Goal: Task Accomplishment & Management: Use online tool/utility

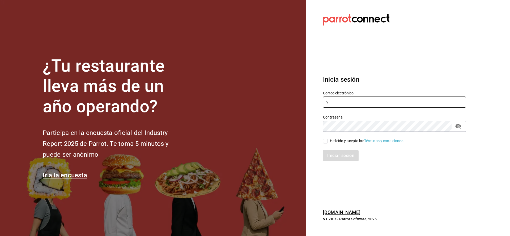
click at [383, 102] on input "v" at bounding box center [394, 102] width 143 height 11
click at [336, 101] on input "v" at bounding box center [394, 102] width 143 height 11
click at [460, 103] on input "vl" at bounding box center [394, 102] width 143 height 11
type input "lungojrz@gmail.com"
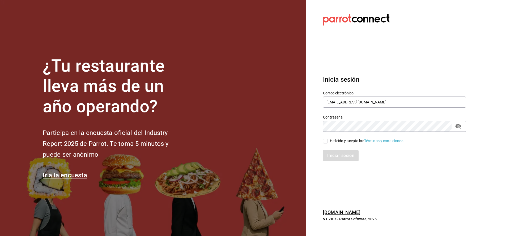
click at [324, 141] on input "He leído y acepto los Términos y condiciones." at bounding box center [325, 141] width 5 height 5
checkbox input "true"
click at [334, 159] on button "Iniciar sesión" at bounding box center [341, 155] width 36 height 11
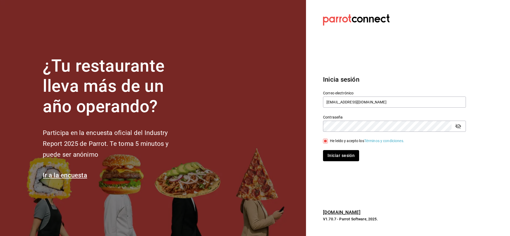
click at [349, 155] on button "Iniciar sesión" at bounding box center [341, 155] width 36 height 11
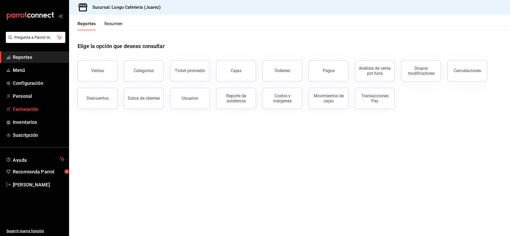
scroll to position [0, 0]
click at [38, 126] on span "Inventarios" at bounding box center [39, 122] width 52 height 7
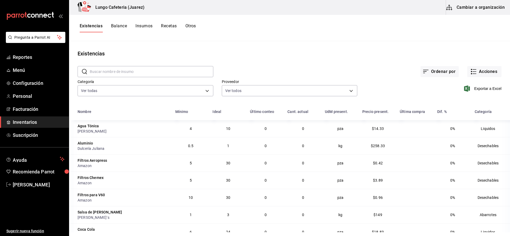
scroll to position [0, 0]
click at [469, 2] on button "Cambiar a organización" at bounding box center [476, 7] width 60 height 15
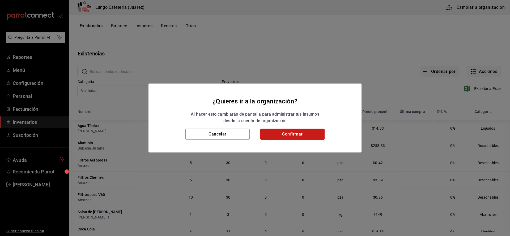
click at [314, 134] on button "Confirmar" at bounding box center [292, 134] width 64 height 11
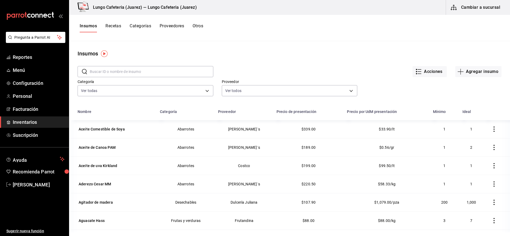
click at [113, 27] on button "Recetas" at bounding box center [113, 27] width 16 height 9
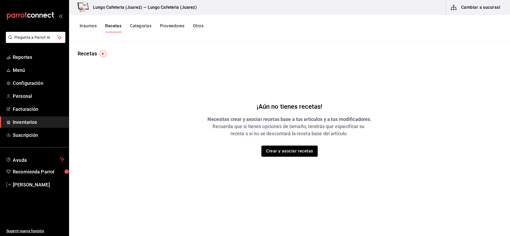
click at [295, 157] on button "Crear y asociar recetas" at bounding box center [289, 151] width 56 height 11
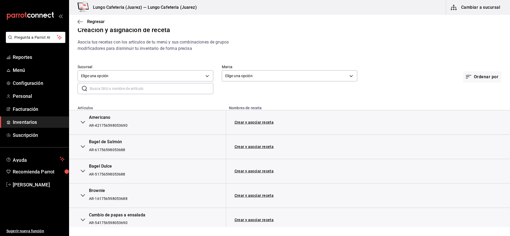
scroll to position [6, 0]
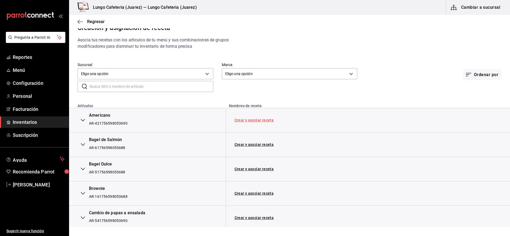
click at [251, 124] on td "Crear y asociar receta" at bounding box center [343, 120] width 235 height 24
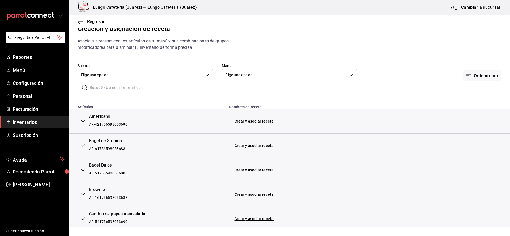
click at [250, 119] on td "Crear y asociar receta" at bounding box center [343, 121] width 235 height 24
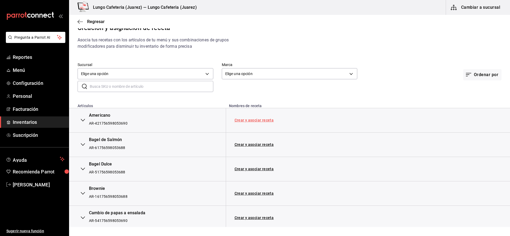
click at [250, 120] on link "Crear y asociar receta" at bounding box center [254, 120] width 39 height 4
click at [80, 24] on icon "button" at bounding box center [80, 21] width 5 height 5
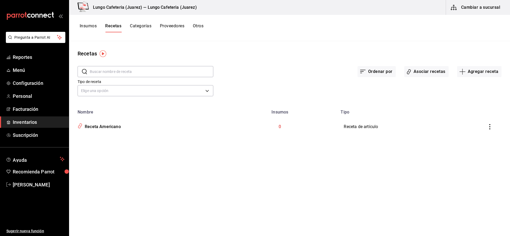
click at [109, 26] on button "Recetas" at bounding box center [113, 27] width 16 height 9
click at [89, 27] on button "Insumos" at bounding box center [88, 27] width 17 height 9
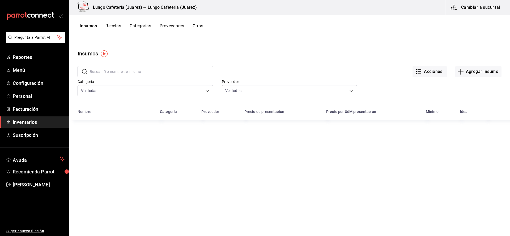
click at [481, 10] on button "Cambiar a sucursal" at bounding box center [476, 7] width 60 height 15
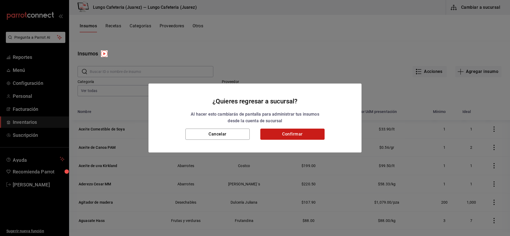
click at [311, 131] on button "Confirmar" at bounding box center [292, 134] width 64 height 11
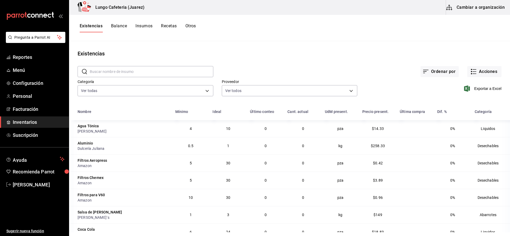
click at [30, 121] on span "Inventarios" at bounding box center [39, 122] width 52 height 7
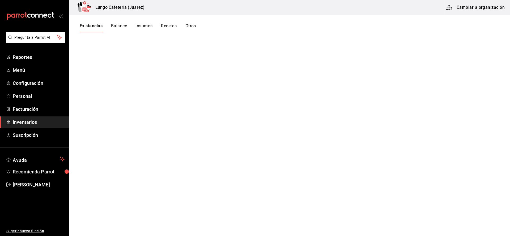
scroll to position [0, 0]
click at [493, 9] on button "Cambiar a organización" at bounding box center [476, 7] width 60 height 15
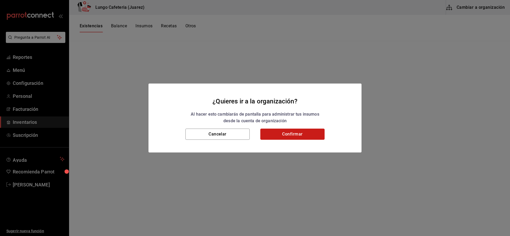
click at [296, 131] on button "Confirmar" at bounding box center [292, 134] width 64 height 11
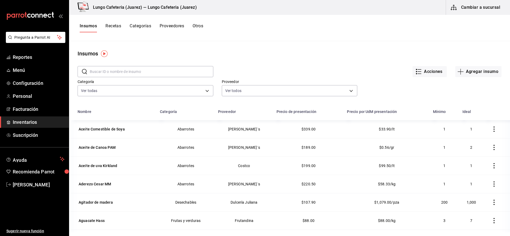
click at [117, 28] on button "Recetas" at bounding box center [113, 27] width 16 height 9
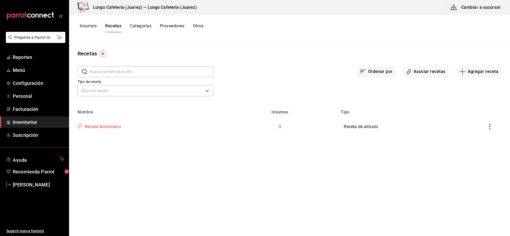
click at [100, 128] on div "Receta Americano" at bounding box center [102, 126] width 38 height 8
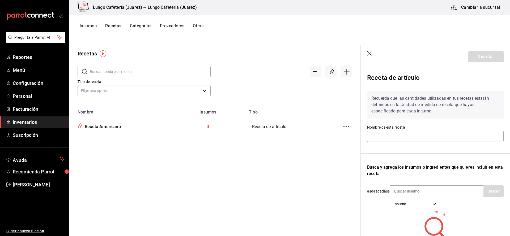
scroll to position [0, 0]
type input "Receta Americano"
click at [91, 26] on button "Insumos" at bounding box center [88, 27] width 17 height 9
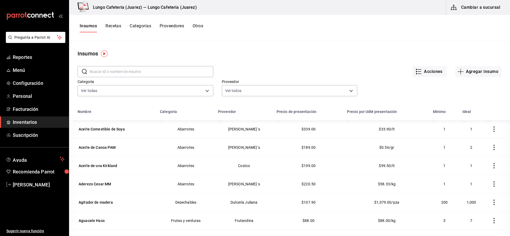
click at [23, 122] on span "Inventarios" at bounding box center [39, 122] width 52 height 7
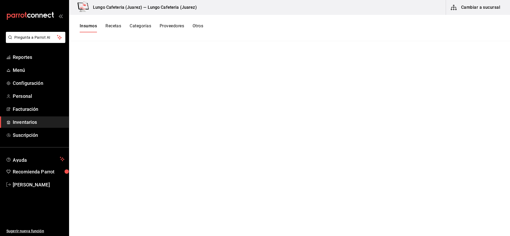
click at [23, 122] on span "Inventarios" at bounding box center [39, 122] width 52 height 7
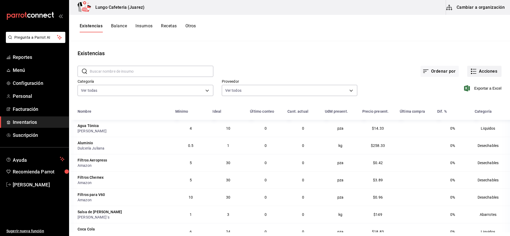
scroll to position [1, 0]
click at [477, 70] on button "Acciones" at bounding box center [484, 70] width 34 height 11
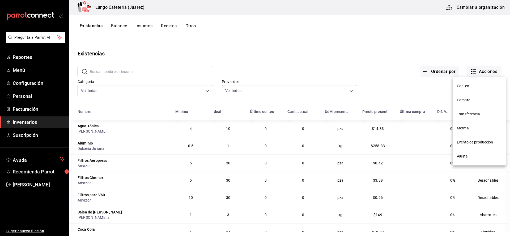
click at [476, 86] on span "Conteo" at bounding box center [479, 86] width 45 height 6
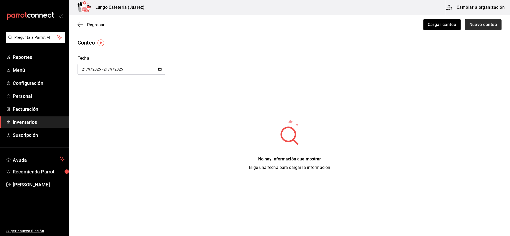
click at [479, 28] on button "Nuevo conteo" at bounding box center [483, 24] width 37 height 11
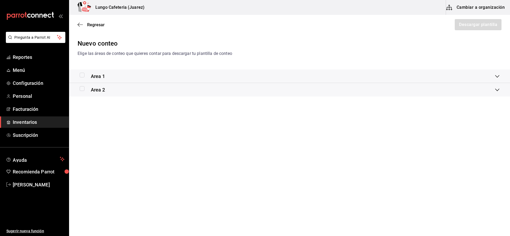
click at [80, 77] on input "checkbox" at bounding box center [82, 75] width 5 height 5
checkbox input "true"
click at [469, 32] on div "Regresar Descargar plantilla" at bounding box center [289, 25] width 441 height 20
click at [468, 27] on button "Descargar plantilla" at bounding box center [477, 24] width 47 height 11
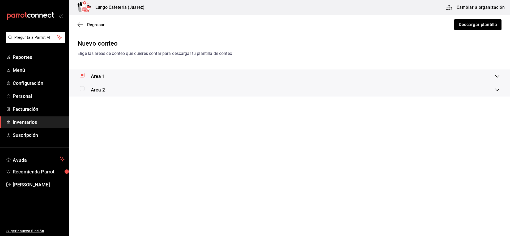
scroll to position [0, 0]
click at [82, 89] on input "checkbox" at bounding box center [82, 88] width 5 height 5
checkbox input "true"
click at [83, 77] on input "checkbox" at bounding box center [82, 75] width 5 height 5
drag, startPoint x: 82, startPoint y: 74, endPoint x: 148, endPoint y: 67, distance: 66.8
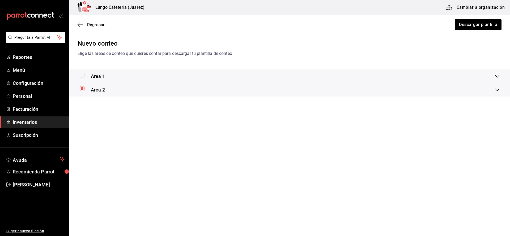
click at [82, 74] on input "checkbox" at bounding box center [82, 75] width 5 height 5
checkbox input "true"
click at [494, 27] on button "Descargar plantilla" at bounding box center [477, 24] width 47 height 11
